Goal: Transaction & Acquisition: Book appointment/travel/reservation

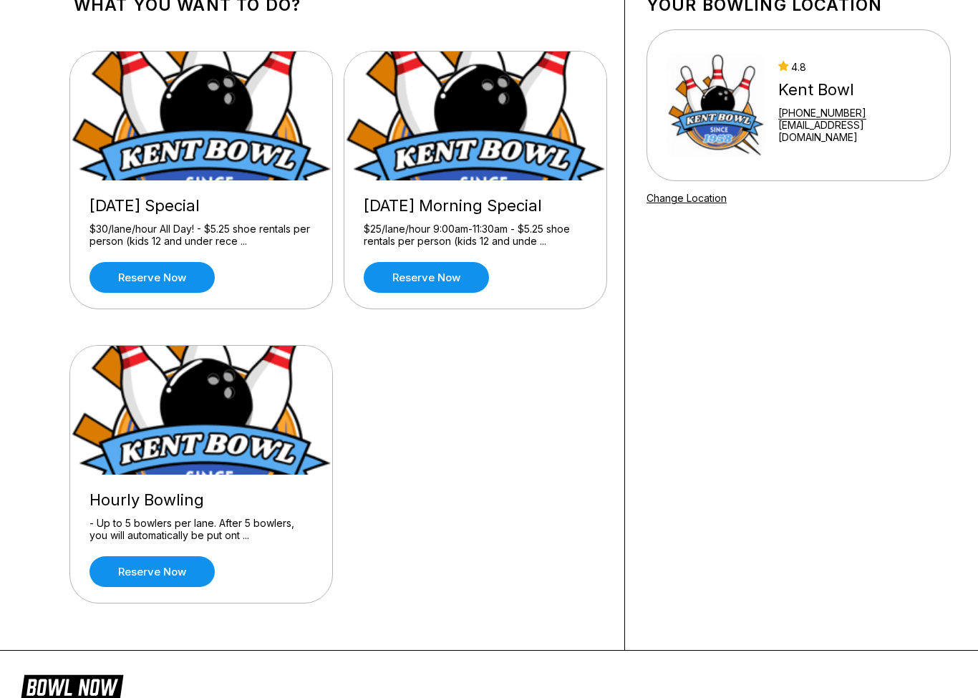
scroll to position [105, 0]
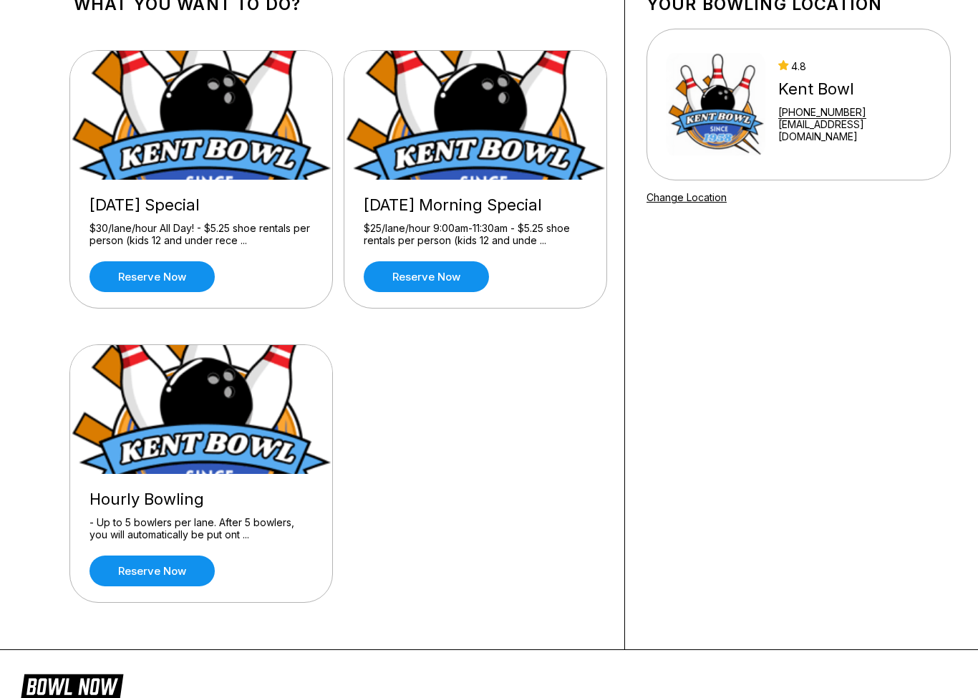
click at [180, 583] on link "Reserve now" at bounding box center [151, 570] width 125 height 31
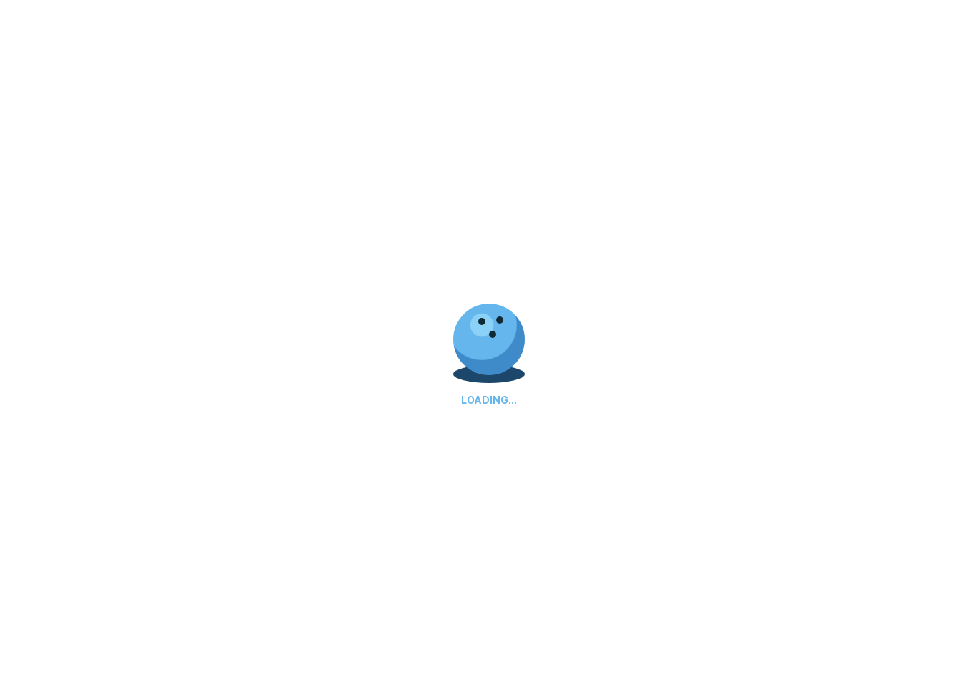
scroll to position [0, 0]
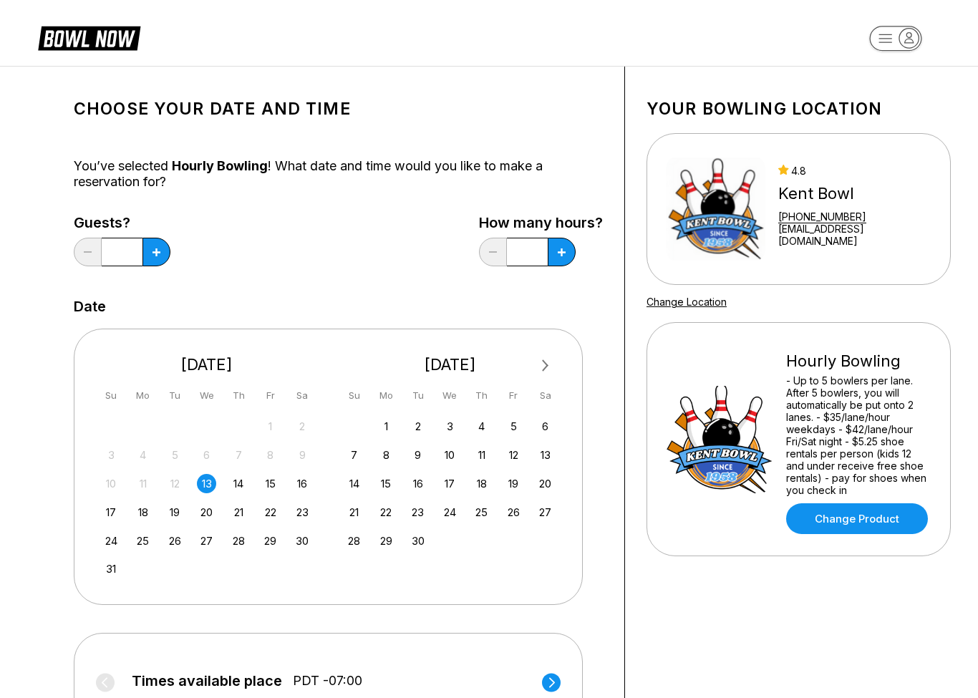
click at [262, 490] on div "10 11 12 13 14 15 16" at bounding box center [206, 482] width 215 height 21
click at [277, 487] on div "15" at bounding box center [270, 483] width 19 height 19
click at [157, 258] on button at bounding box center [156, 252] width 28 height 29
click at [159, 260] on button at bounding box center [156, 252] width 28 height 29
click at [161, 254] on button at bounding box center [156, 252] width 28 height 29
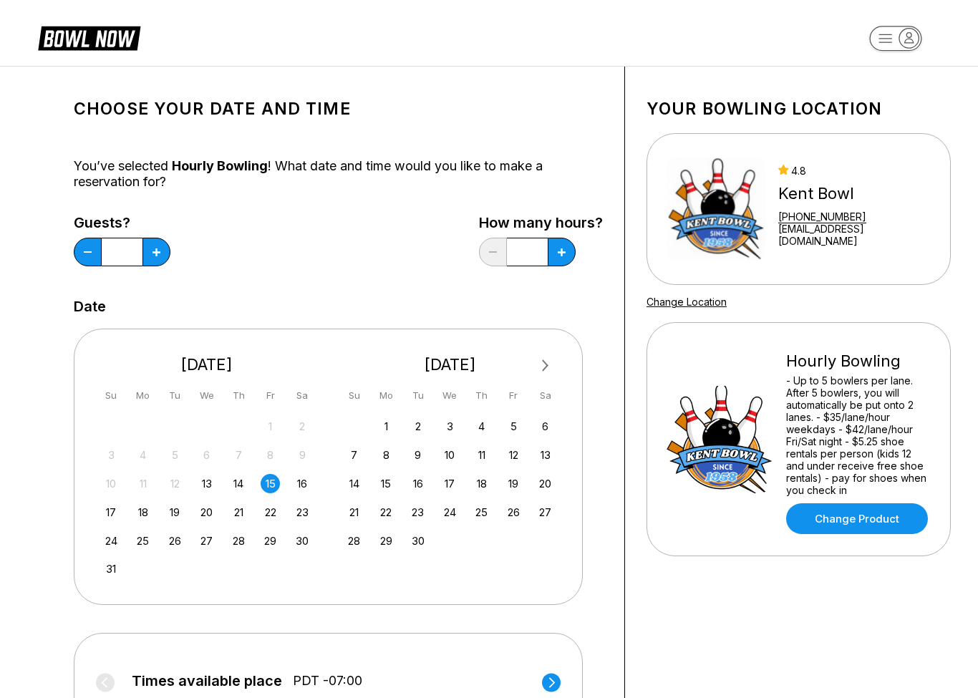
type input "*"
click at [170, 257] on button at bounding box center [156, 252] width 28 height 29
click at [170, 256] on button at bounding box center [156, 252] width 28 height 29
click at [160, 256] on icon at bounding box center [156, 252] width 8 height 8
click at [160, 254] on icon at bounding box center [156, 252] width 8 height 8
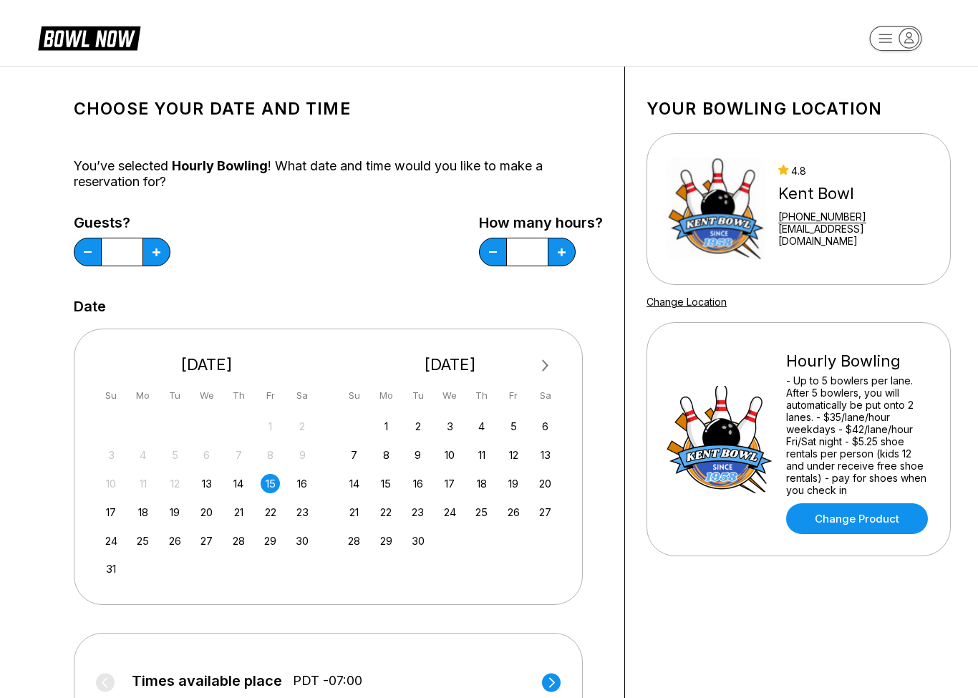
type input "*"
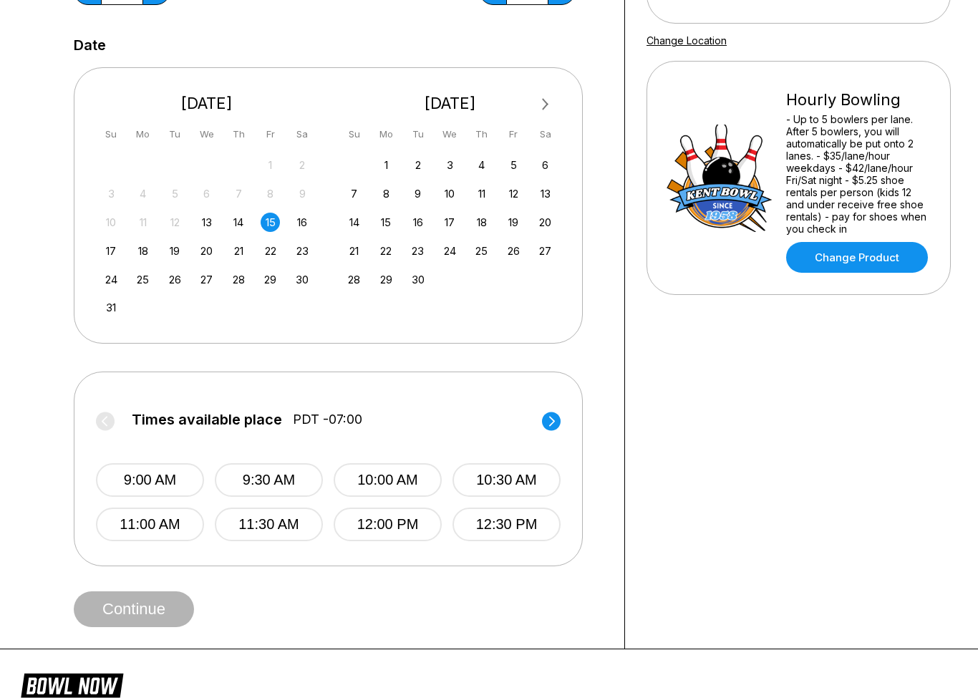
scroll to position [268, 0]
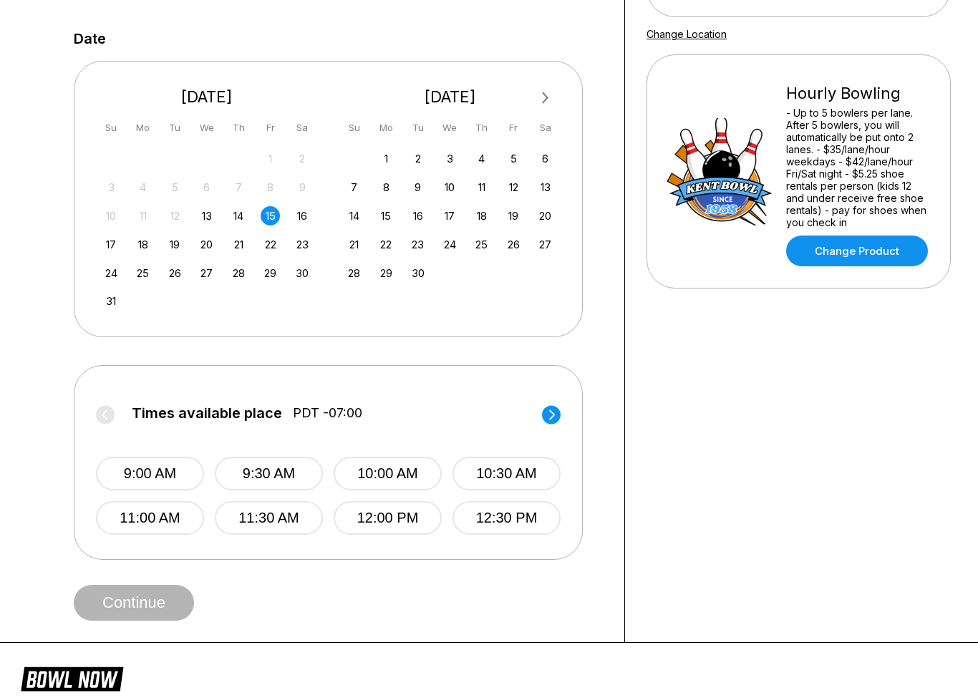
click at [550, 414] on circle at bounding box center [551, 414] width 19 height 19
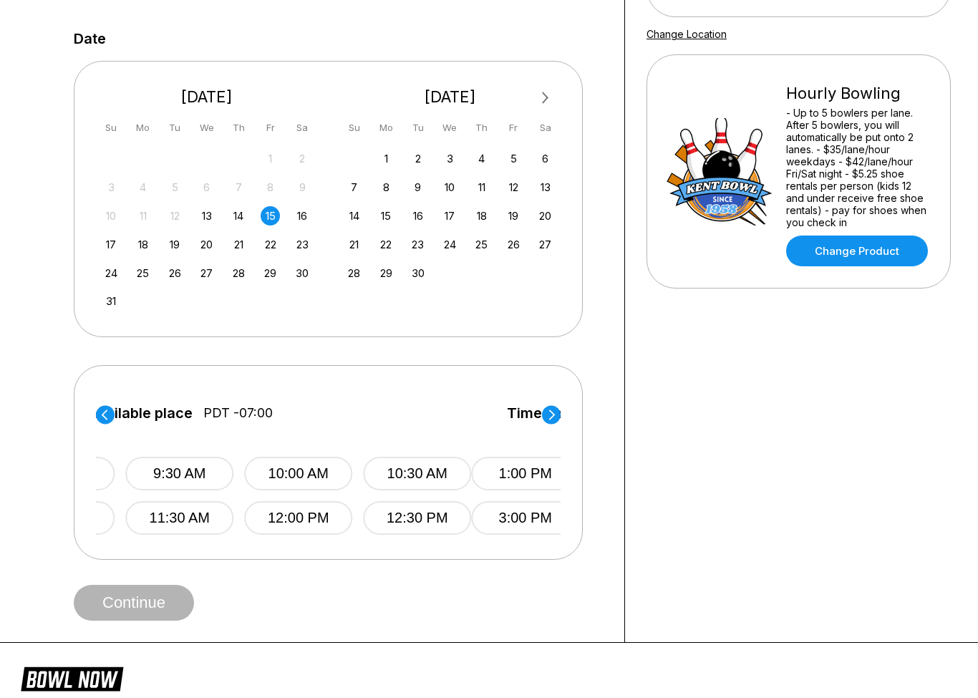
click at [550, 414] on circle at bounding box center [551, 414] width 19 height 19
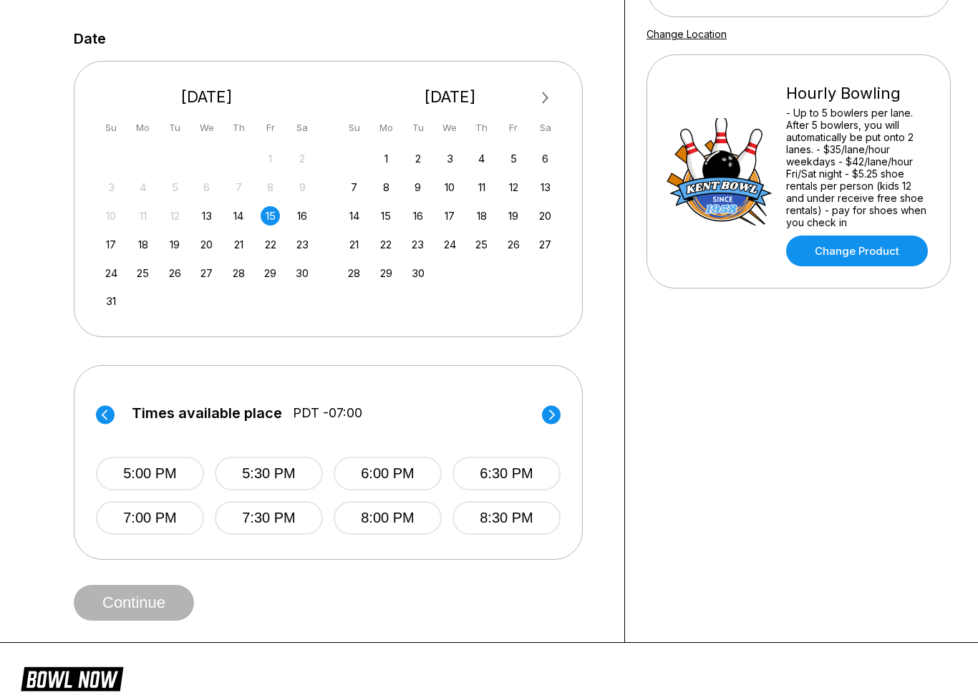
click at [408, 480] on button "6:00 PM" at bounding box center [388, 474] width 108 height 34
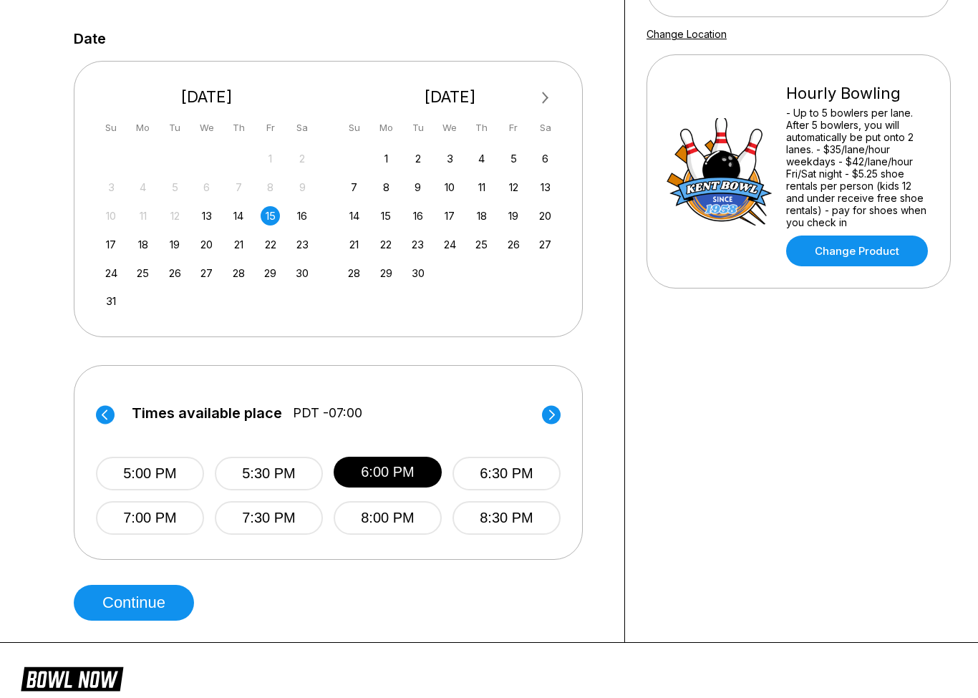
click at [148, 606] on button "Continue" at bounding box center [134, 603] width 120 height 36
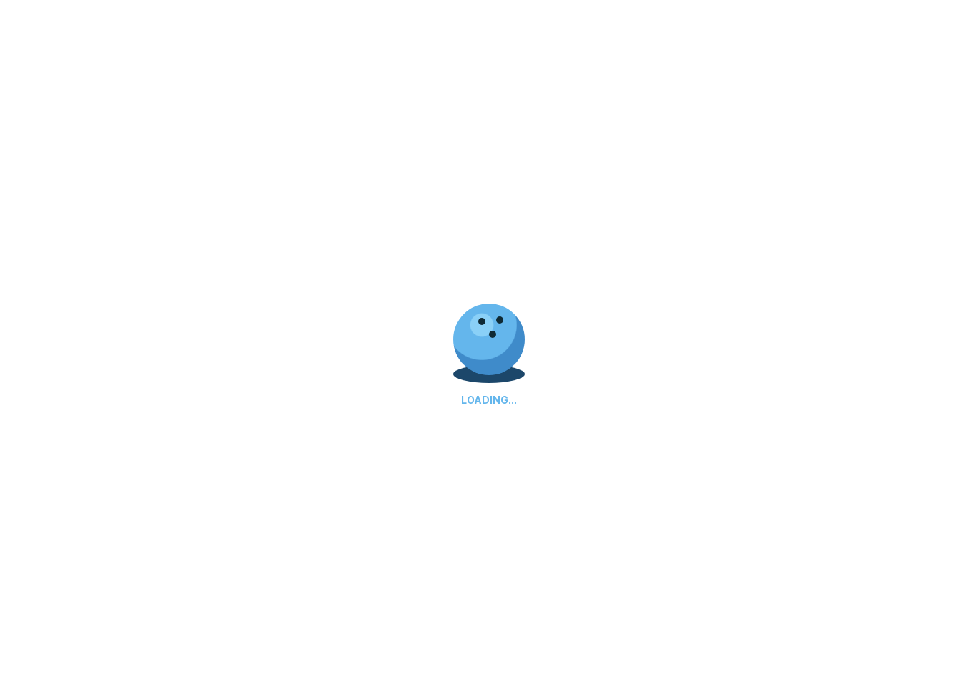
scroll to position [0, 0]
select select "**"
